Goal: Navigation & Orientation: Find specific page/section

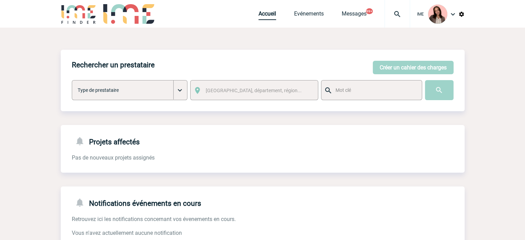
drag, startPoint x: 268, startPoint y: 13, endPoint x: 263, endPoint y: 13, distance: 4.8
click at [268, 13] on link "Accueil" at bounding box center [267, 15] width 18 height 10
click at [266, 13] on link "Accueil" at bounding box center [267, 15] width 18 height 10
drag, startPoint x: 264, startPoint y: 20, endPoint x: 260, endPoint y: 24, distance: 6.3
click at [264, 20] on link "Accueil" at bounding box center [267, 15] width 18 height 10
